Goal: Task Accomplishment & Management: Complete application form

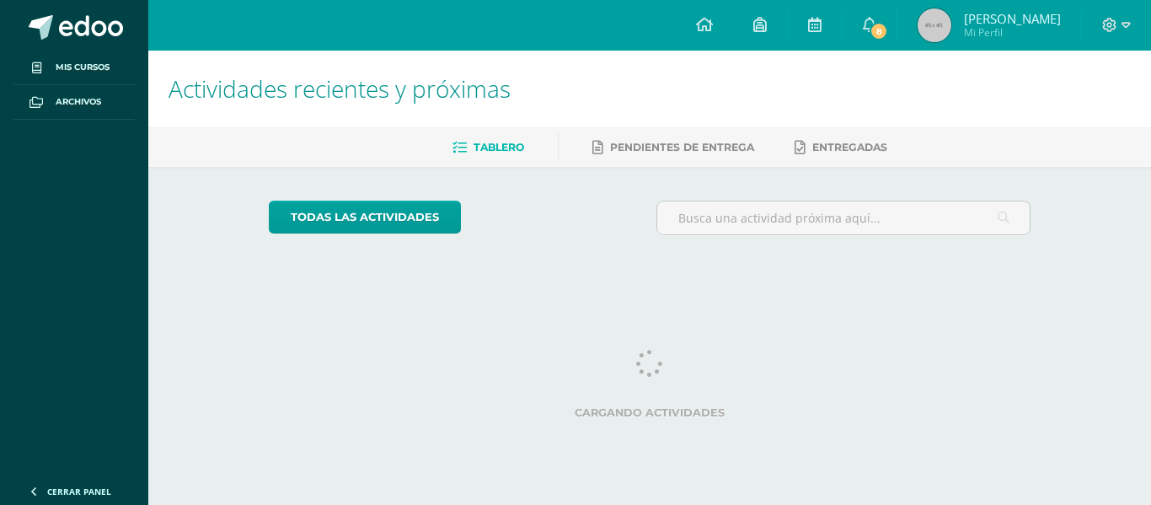
click at [1016, 29] on span "Mi Perfil" at bounding box center [1012, 32] width 97 height 14
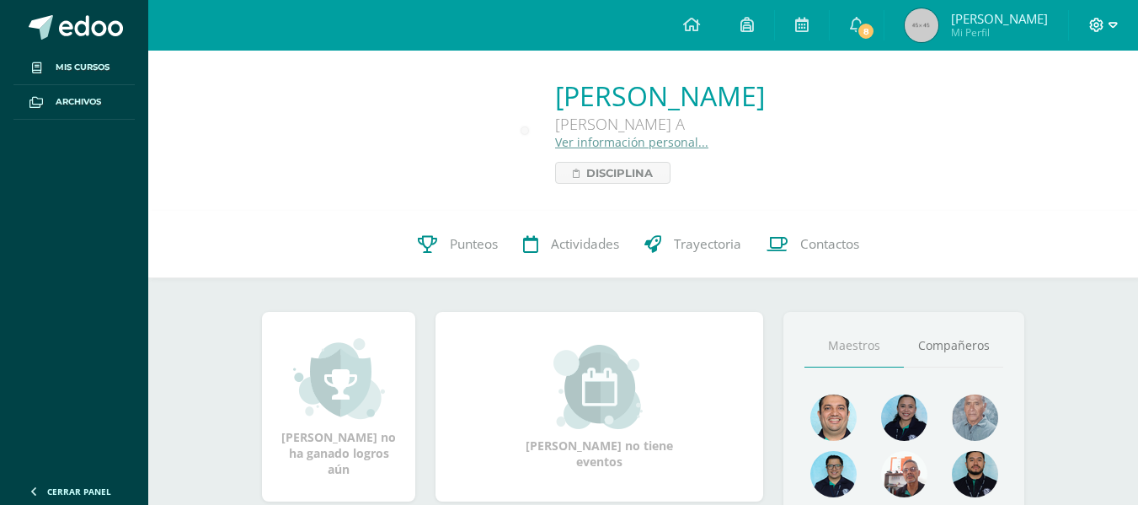
click at [1111, 23] on icon at bounding box center [1113, 25] width 9 height 6
click at [1068, 112] on span "Cerrar sesión" at bounding box center [1060, 115] width 76 height 16
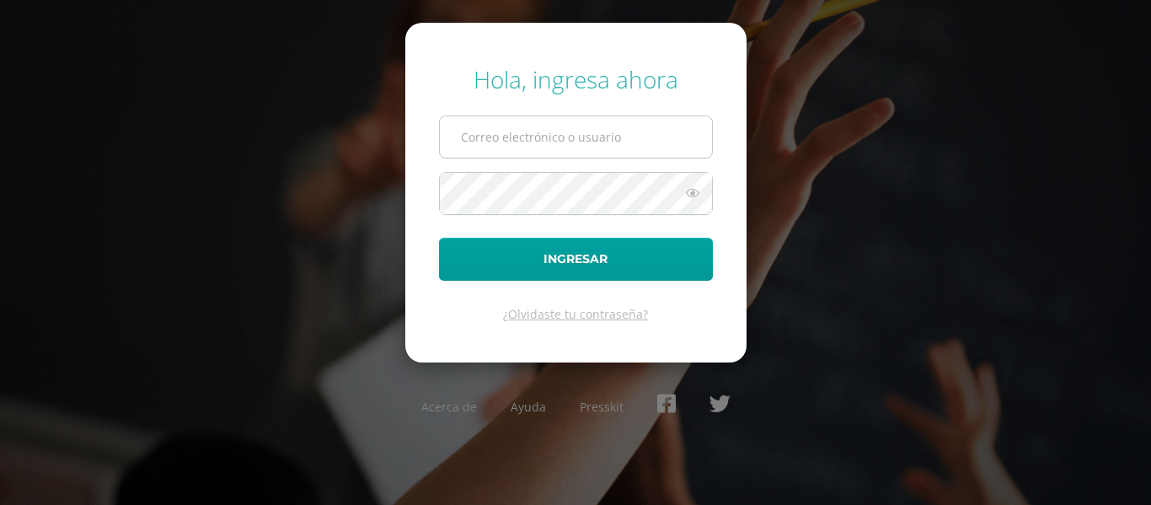
click at [532, 131] on input "text" at bounding box center [576, 136] width 272 height 41
click at [535, 142] on input "l3702" at bounding box center [576, 136] width 272 height 41
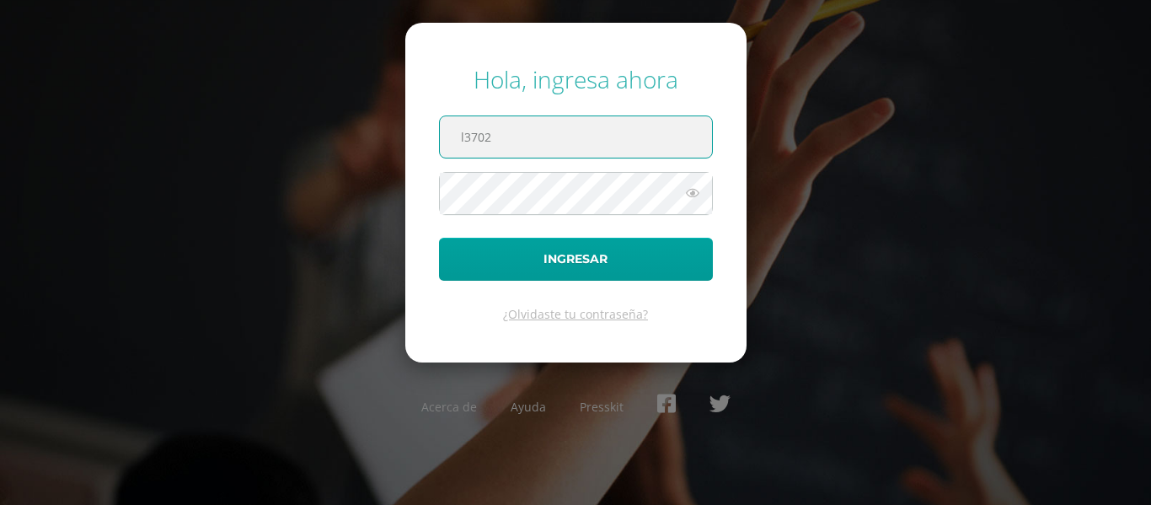
paste input "@"
type input "[EMAIL_ADDRESS][DOMAIN_NAME]"
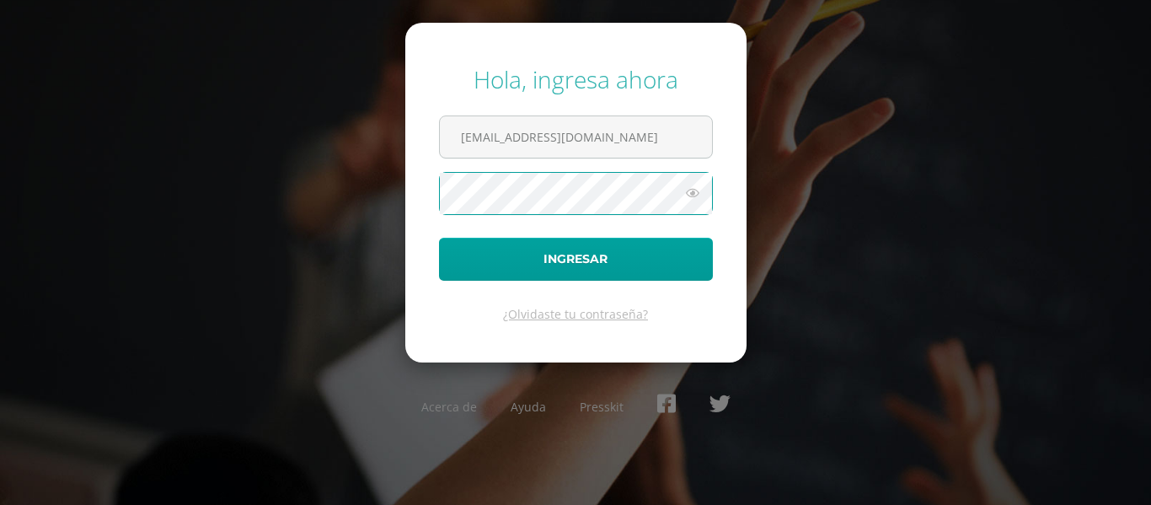
click at [439, 238] on button "Ingresar" at bounding box center [576, 259] width 274 height 43
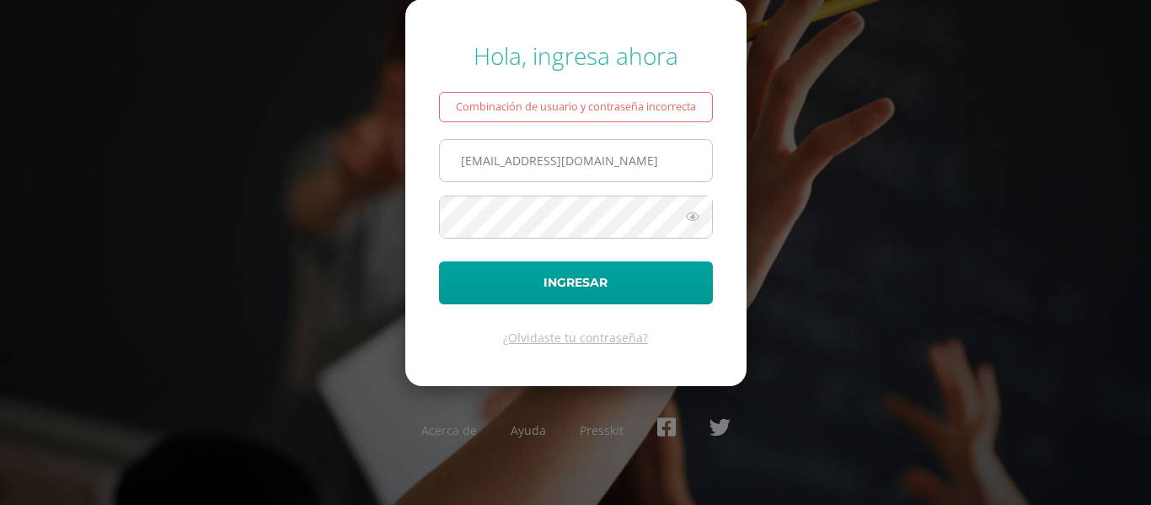
click at [635, 158] on input "[EMAIL_ADDRESS][DOMAIN_NAME]" at bounding box center [576, 160] width 272 height 41
drag, startPoint x: 635, startPoint y: 158, endPoint x: 464, endPoint y: 163, distance: 171.1
click at [464, 163] on input "[EMAIL_ADDRESS][DOMAIN_NAME]" at bounding box center [576, 160] width 272 height 41
drag, startPoint x: 656, startPoint y: 158, endPoint x: 443, endPoint y: 157, distance: 213.2
click at [443, 157] on input "m4402@bilinguesanjuan.edu.gt" at bounding box center [576, 160] width 272 height 41
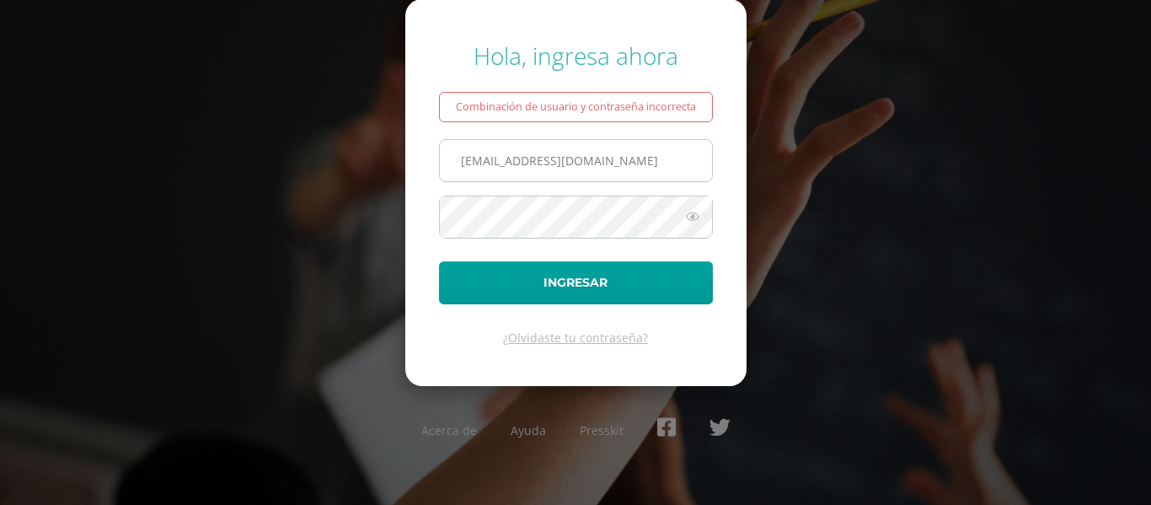
type input "l3702@bilinguesanjuan.edu.gt"
click at [439, 261] on button "Ingresar" at bounding box center [576, 282] width 274 height 43
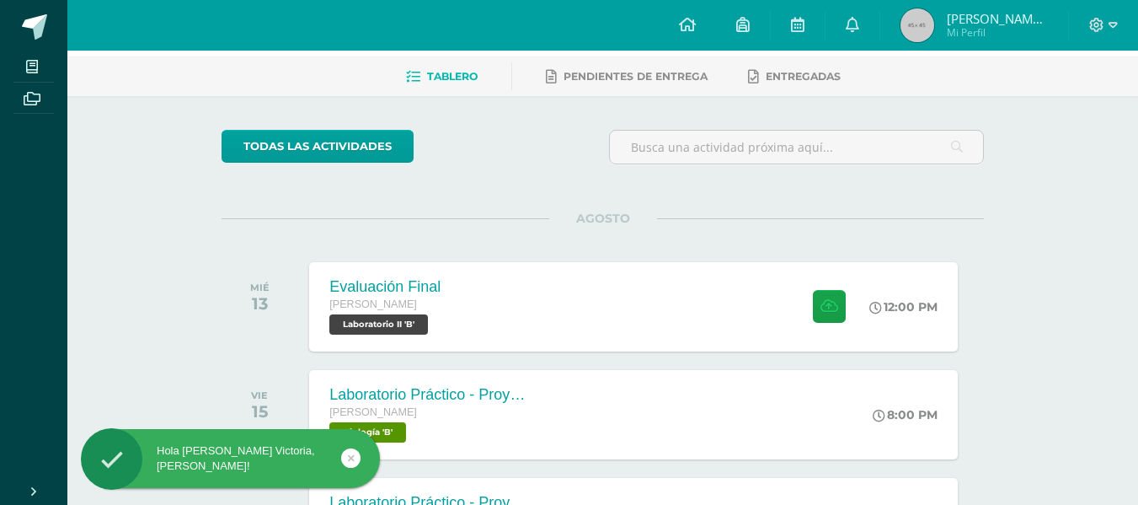
scroll to position [72, 0]
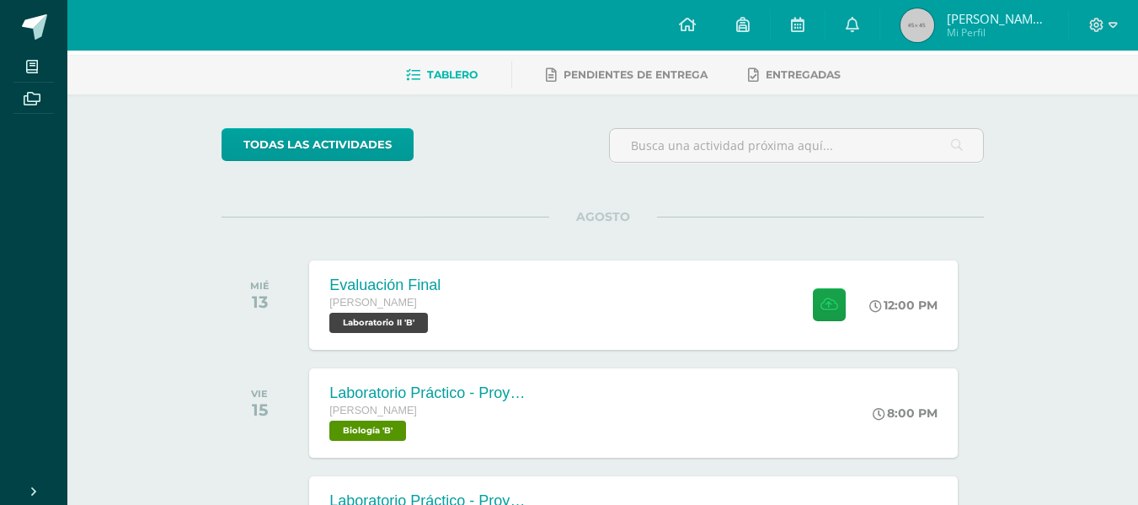
click at [1006, 206] on div "todas las Actividades No tienes actividades Échale un vistazo a los demás perío…" at bounding box center [603, 485] width 830 height 783
click at [703, 318] on div "Evaluación Final [PERSON_NAME] Laboratorio II 'B' 12:00 PM Evaluación Final Lab…" at bounding box center [634, 305] width 655 height 90
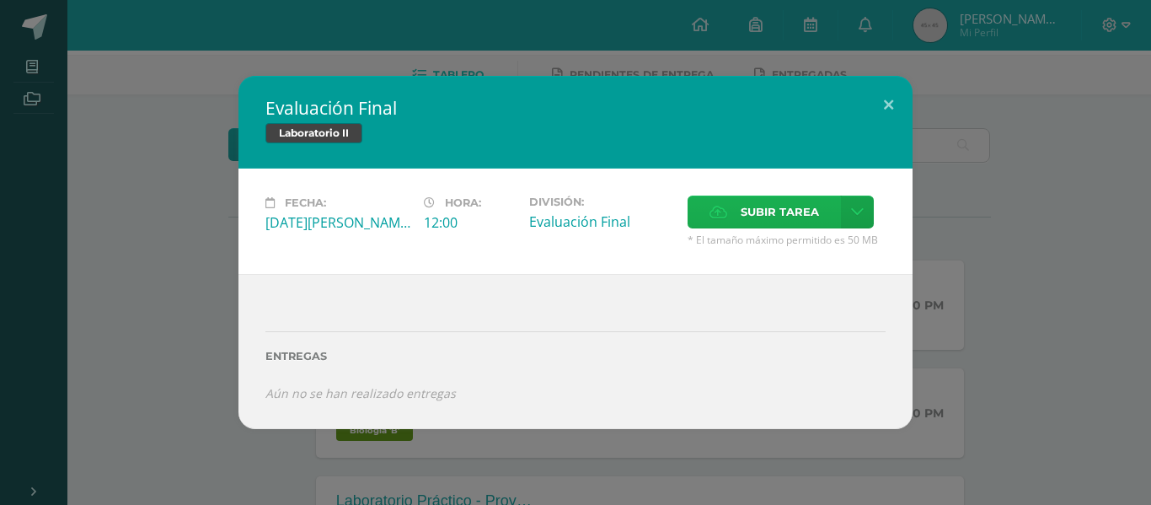
click at [734, 213] on label "Subir tarea" at bounding box center [764, 211] width 153 height 33
click at [0, 0] on input "Subir tarea" at bounding box center [0, 0] width 0 height 0
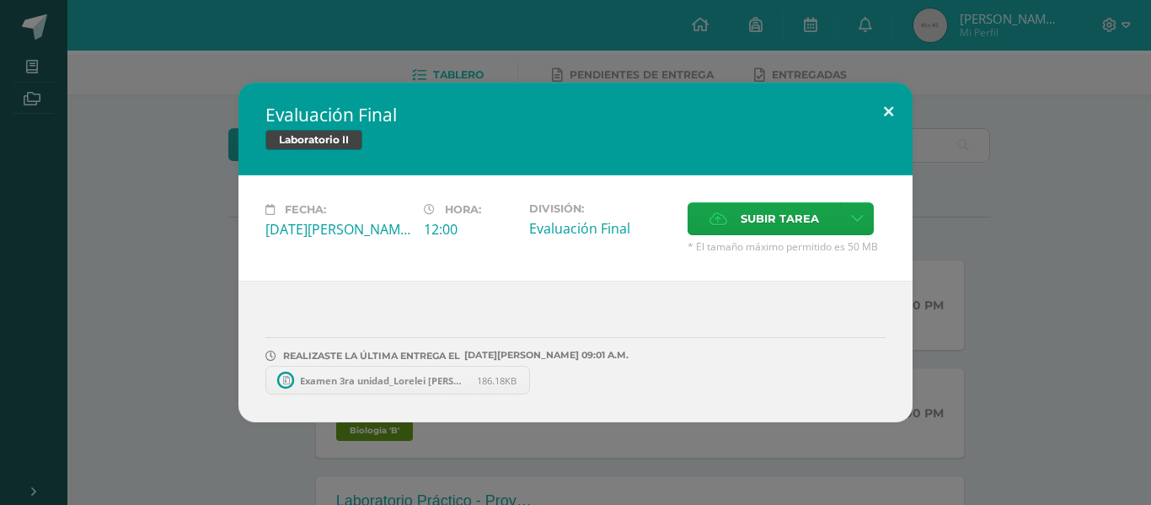
click at [889, 106] on button at bounding box center [888, 111] width 48 height 57
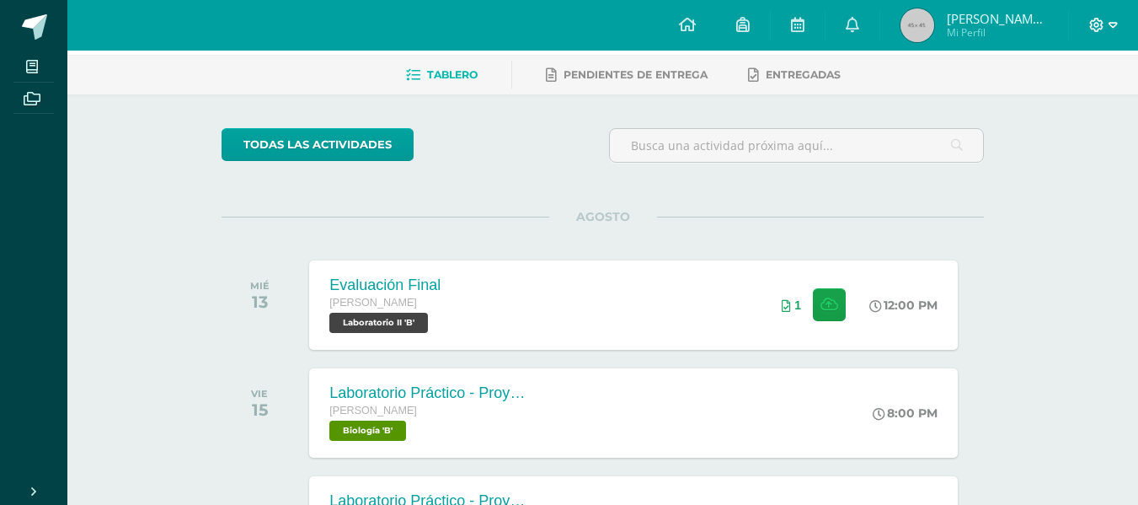
click at [1101, 22] on icon at bounding box center [1096, 25] width 15 height 15
click at [1077, 121] on span "Cerrar sesión" at bounding box center [1061, 115] width 76 height 16
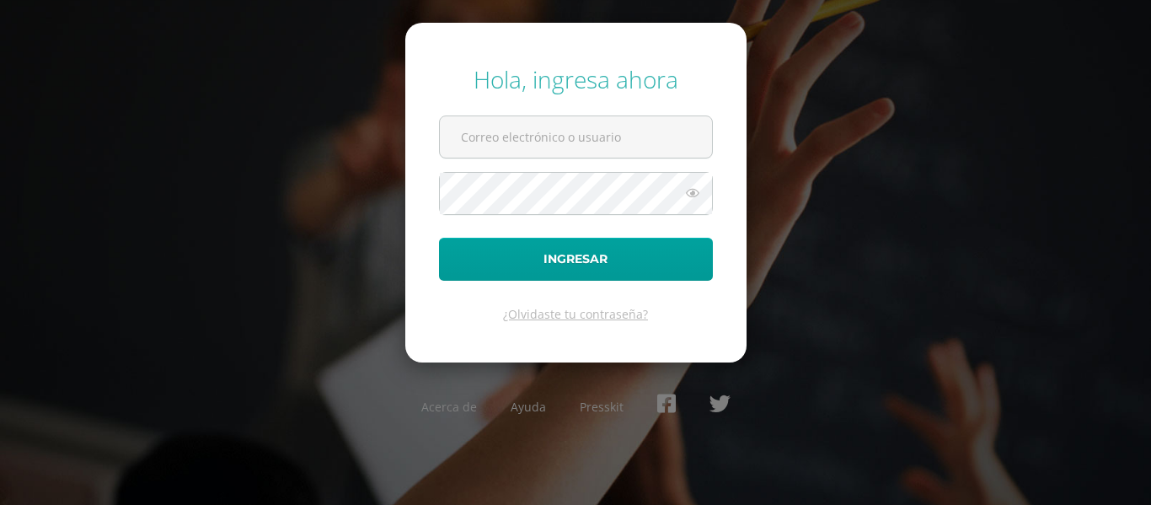
type input "[EMAIL_ADDRESS][DOMAIN_NAME]"
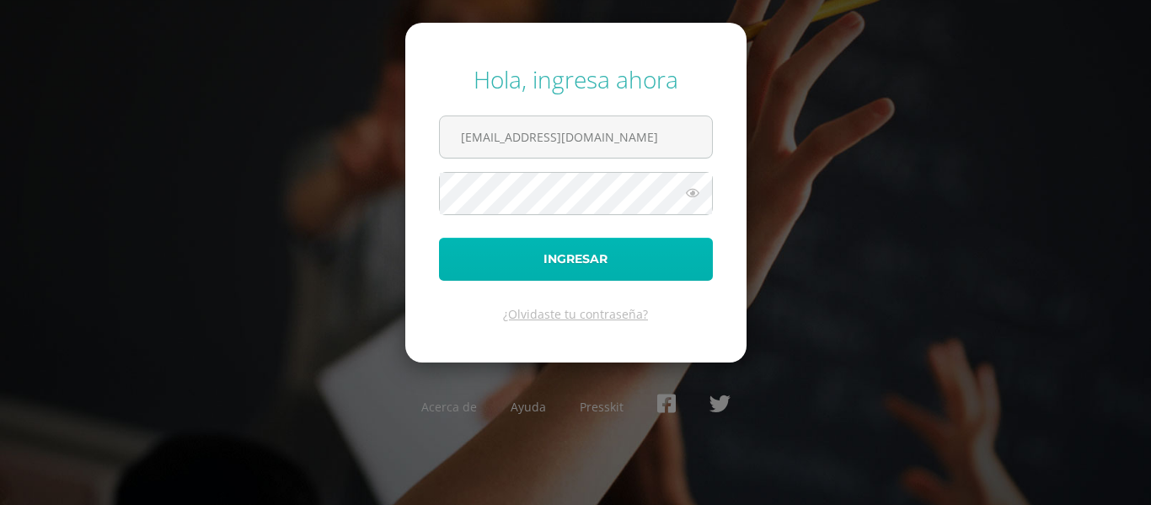
click at [605, 267] on button "Ingresar" at bounding box center [576, 259] width 274 height 43
